Goal: Information Seeking & Learning: Learn about a topic

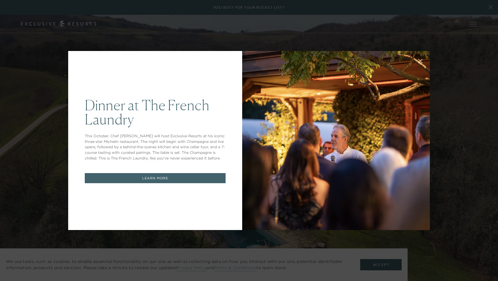
click at [166, 173] on link "LEARN MORE" at bounding box center [155, 178] width 141 height 10
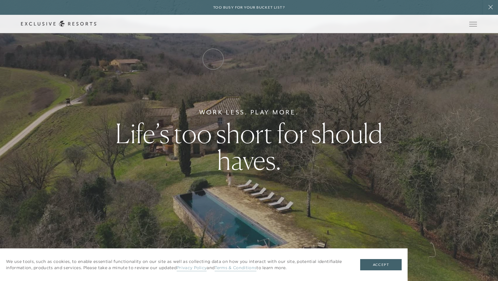
click at [0, 0] on link "Residence Collection" at bounding box center [0, 0] width 0 height 0
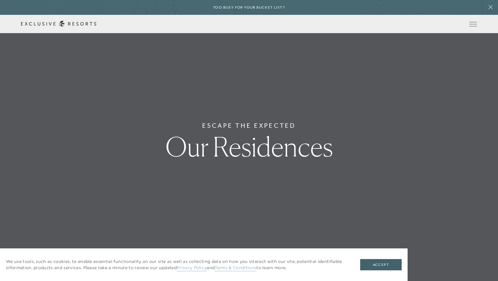
click at [0, 0] on link "Residence Collection" at bounding box center [0, 0] width 0 height 0
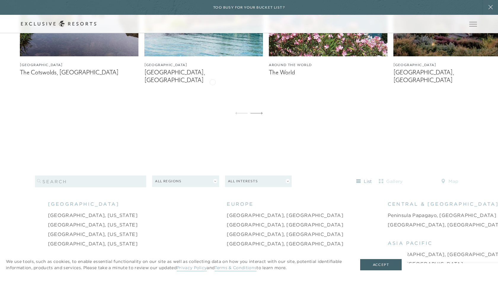
scroll to position [495, 0]
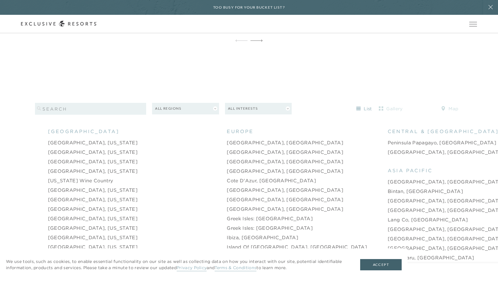
scroll to position [580, 0]
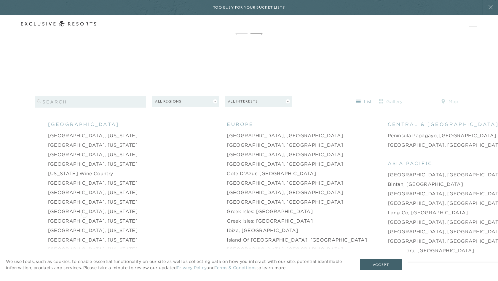
scroll to position [586, 0]
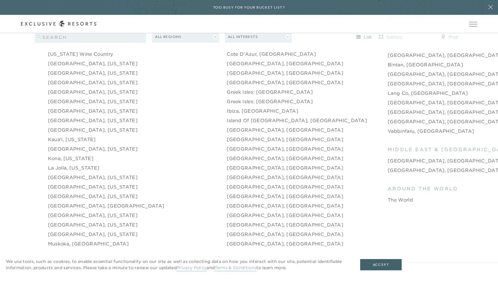
scroll to position [707, 0]
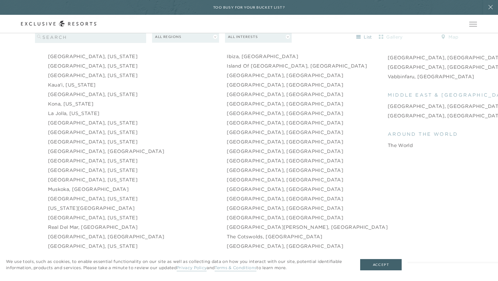
scroll to position [762, 0]
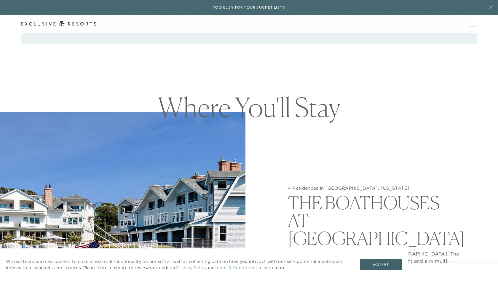
scroll to position [287, 0]
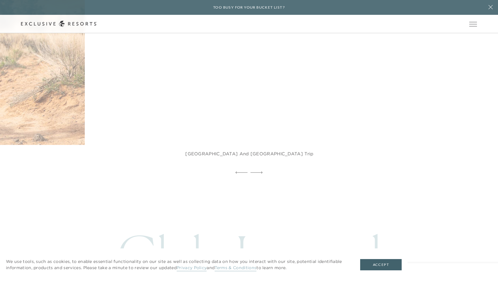
scroll to position [1386, 0]
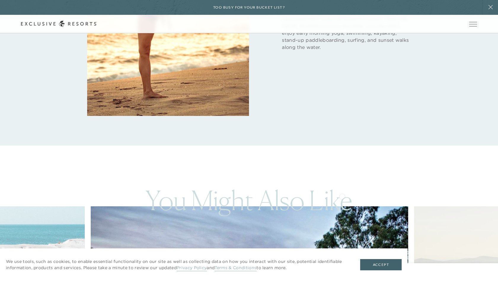
scroll to position [1235, 0]
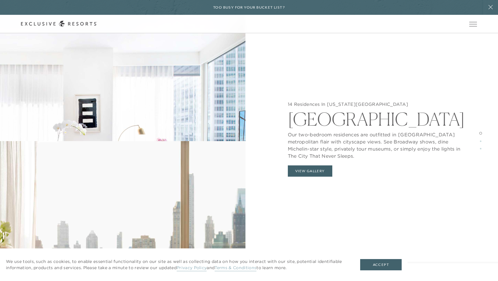
scroll to position [573, 0]
